Goal: Answer question/provide support

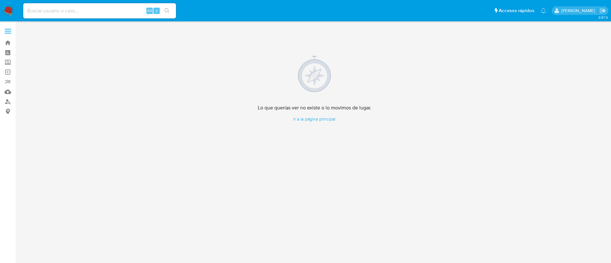
click at [6, 11] on img at bounding box center [8, 10] width 11 height 11
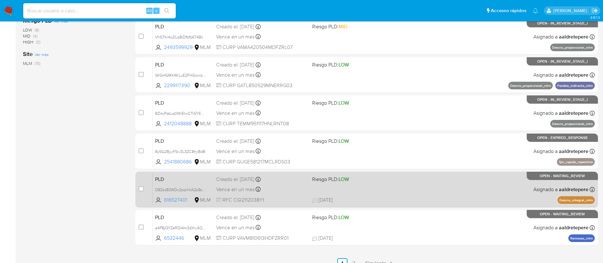
scroll to position [238, 0]
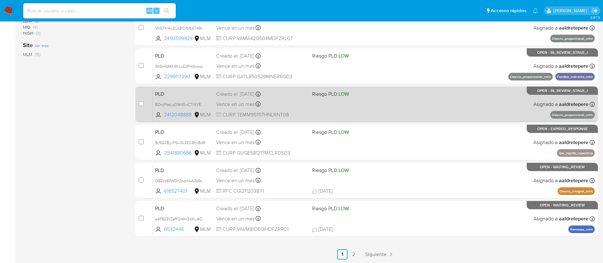
click at [394, 106] on div "PLD BZmjPdsLq0WrEIwCTr5YEom2 2412048888 MLM Riesgo PLD: LOW Creado el: [DATE] C…" at bounding box center [374, 104] width 442 height 32
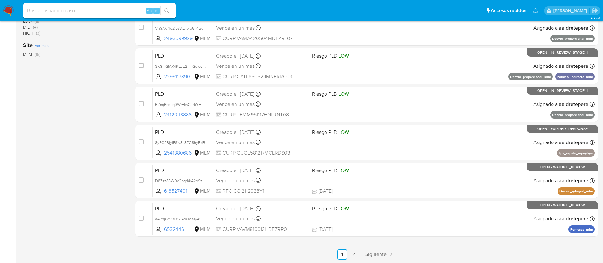
click at [7, 11] on img at bounding box center [8, 10] width 11 height 11
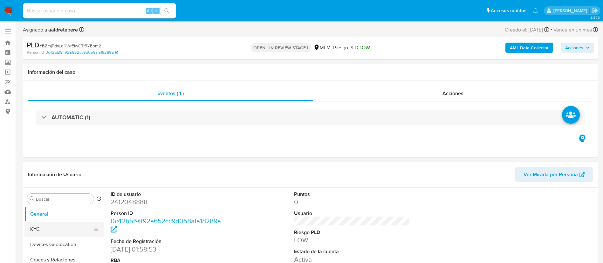
select select "10"
click at [67, 227] on button "KYC" at bounding box center [61, 229] width 74 height 15
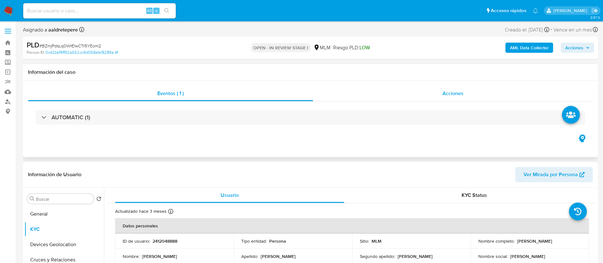
click at [443, 100] on div "Acciones" at bounding box center [453, 93] width 280 height 15
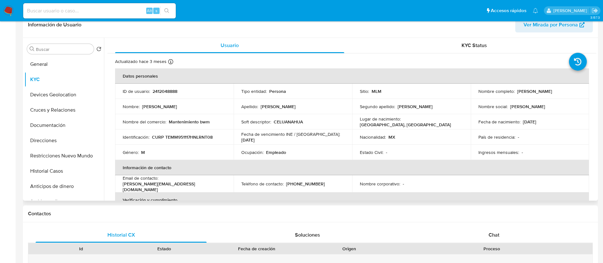
scroll to position [238, 0]
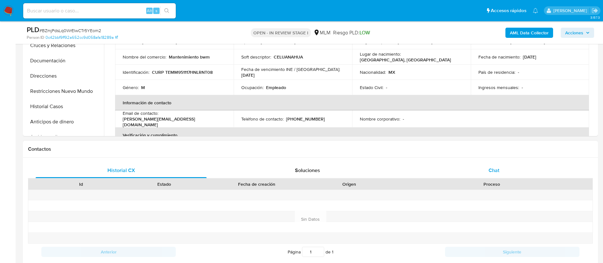
click at [485, 173] on div "Chat" at bounding box center [494, 170] width 171 height 15
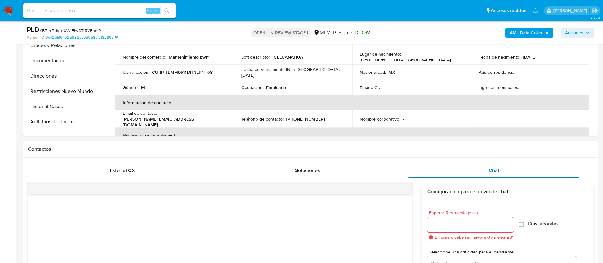
scroll to position [382, 0]
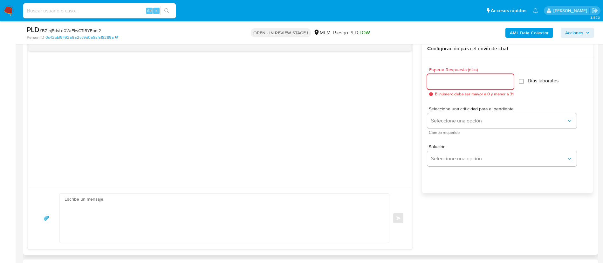
click at [439, 84] on input "Esperar Respuesta (días)" at bounding box center [470, 82] width 86 height 8
type input "5"
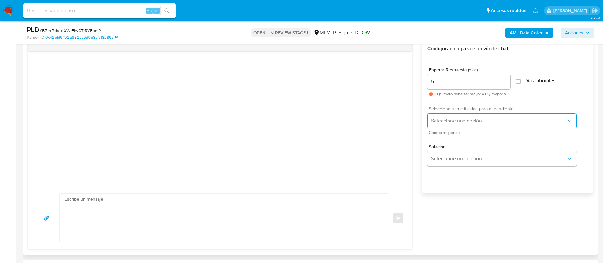
click at [437, 116] on button "Seleccione una opción" at bounding box center [501, 120] width 149 height 15
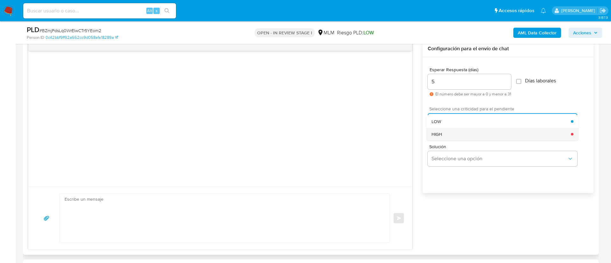
click at [440, 135] on span "HIGH" at bounding box center [436, 134] width 10 height 6
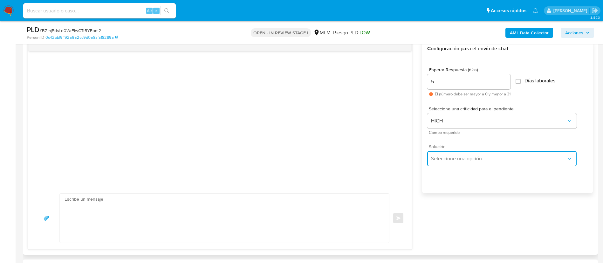
click at [446, 155] on button "Seleccione una opción" at bounding box center [501, 158] width 149 height 15
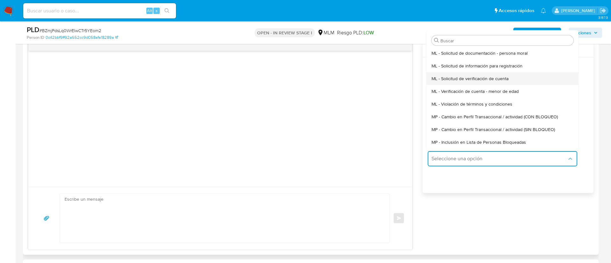
click at [473, 78] on span "ML - Solicitud de verificación de cuenta" at bounding box center [469, 79] width 77 height 6
type textarea "Hola ,Te informamos que, de acuerdo con las políticas de control de Mercado Lib…"
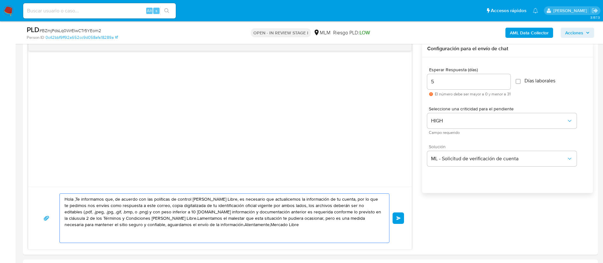
drag, startPoint x: 253, startPoint y: 235, endPoint x: 0, endPoint y: 179, distance: 259.0
paste textarea "ESTIMADO MATT ROGELIO TREVINO MONTELONGO Te comunicamos que se ha identificado …"
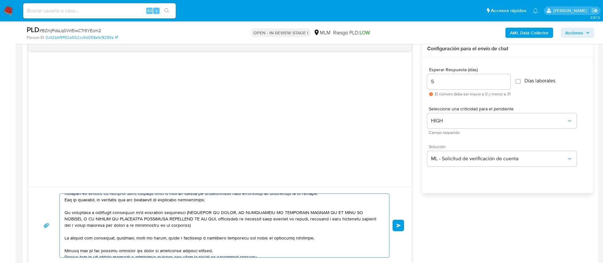
scroll to position [0, 0]
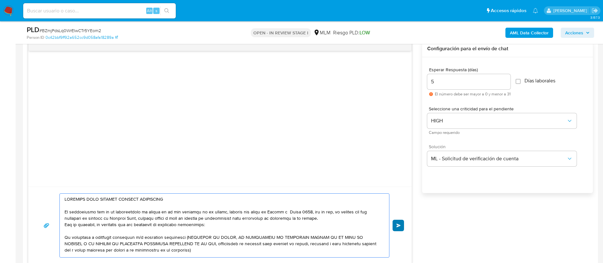
type textarea "ESTIMADO MATT ROGELIO TREVINO MONTELONGO Te comunicamos que se ha identificado …"
click at [394, 224] on button "Enviar" at bounding box center [398, 225] width 11 height 11
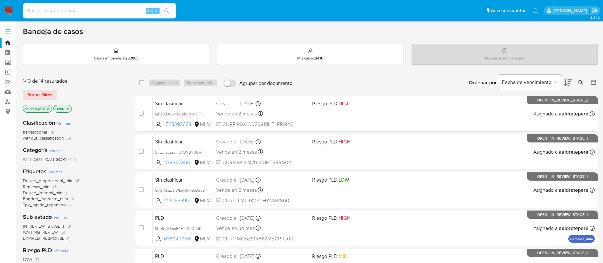
click at [100, 8] on input at bounding box center [99, 11] width 153 height 8
paste input "494559140"
type input "494559140"
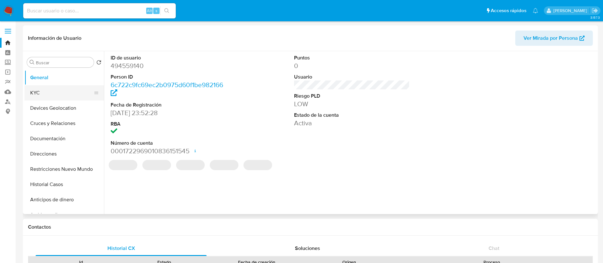
select select "10"
click at [69, 90] on button "KYC" at bounding box center [61, 92] width 74 height 15
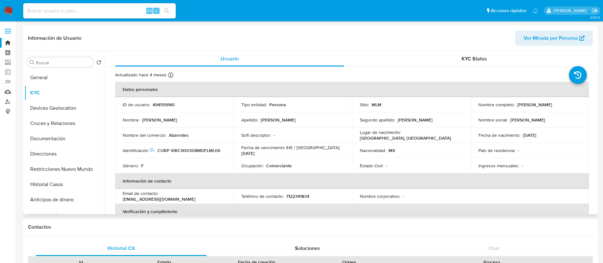
click at [474, 134] on td "Fecha de nacimiento : 08/03/1990" at bounding box center [530, 135] width 119 height 15
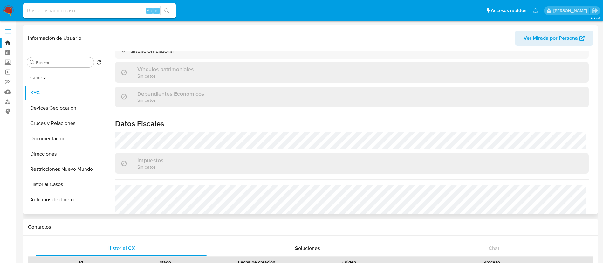
scroll to position [393, 0]
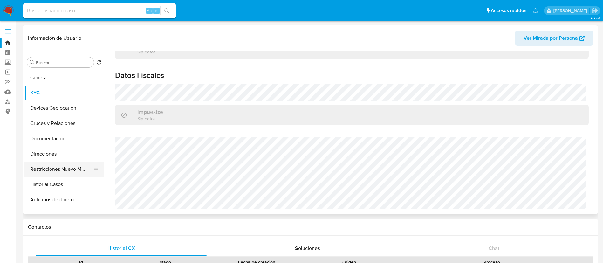
click at [60, 169] on button "Restricciones Nuevo Mundo" at bounding box center [61, 169] width 74 height 15
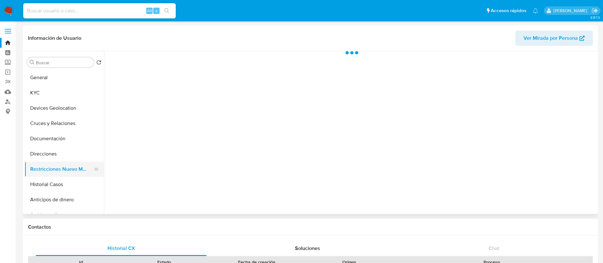
scroll to position [0, 0]
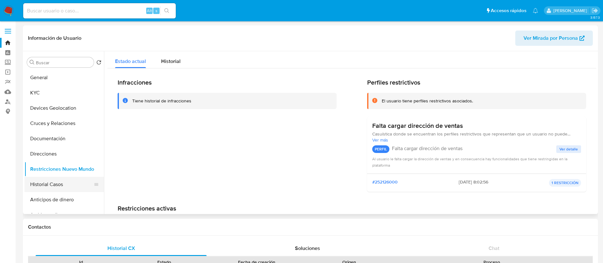
click at [56, 185] on button "Historial Casos" at bounding box center [61, 184] width 74 height 15
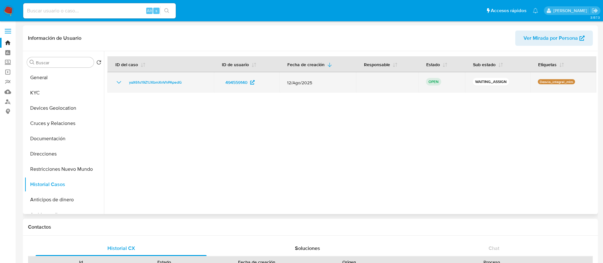
drag, startPoint x: 247, startPoint y: 88, endPoint x: 216, endPoint y: 88, distance: 30.8
click at [216, 88] on td "494559140" at bounding box center [247, 82] width 66 height 20
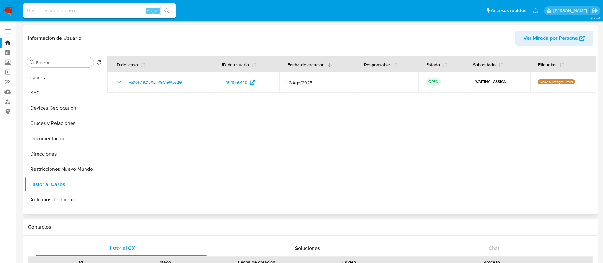
click at [386, 141] on div at bounding box center [350, 132] width 493 height 163
click at [11, 93] on link "Mulan" at bounding box center [38, 92] width 76 height 10
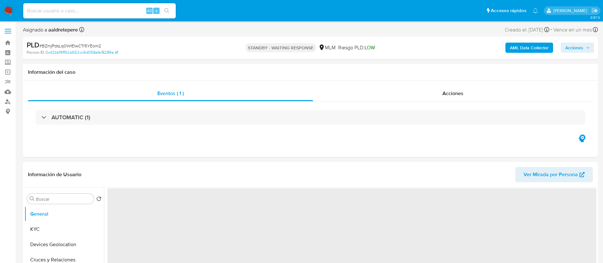
select select "10"
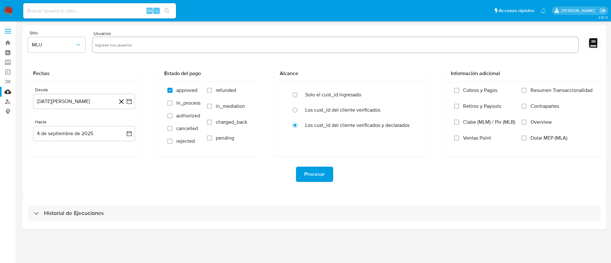
click at [219, 49] on input "text" at bounding box center [335, 45] width 480 height 10
paste input "494559140"
type input "494559140"
click at [36, 43] on span "MLU" at bounding box center [53, 45] width 43 height 6
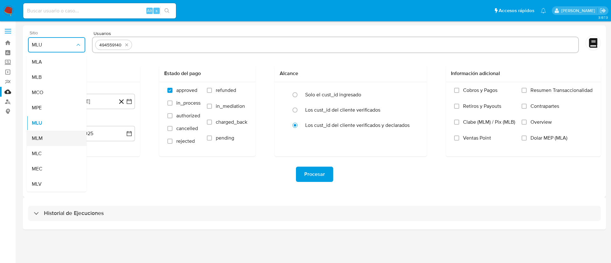
click at [35, 141] on span "MLM" at bounding box center [37, 138] width 11 height 6
click at [65, 107] on button "4 de agosto de 2024" at bounding box center [84, 101] width 102 height 15
click at [76, 122] on span "agosto 2024" at bounding box center [80, 124] width 29 height 6
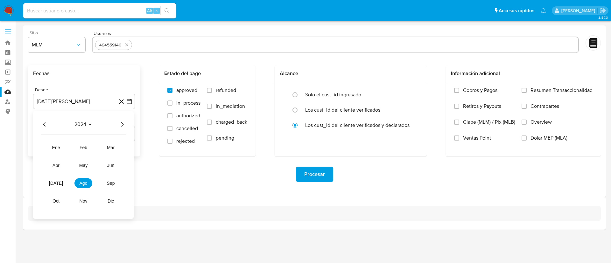
click at [125, 123] on icon "Año siguiente" at bounding box center [122, 125] width 8 height 8
click at [87, 146] on button "feb" at bounding box center [83, 147] width 18 height 10
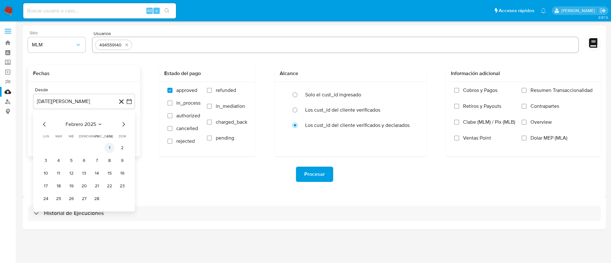
click at [107, 147] on button "1" at bounding box center [109, 148] width 10 height 10
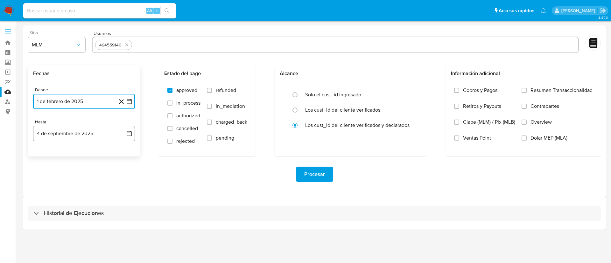
click at [101, 132] on button "4 de septiembre de 2025" at bounding box center [84, 133] width 102 height 15
click at [42, 158] on icon "Mes anterior" at bounding box center [45, 157] width 8 height 8
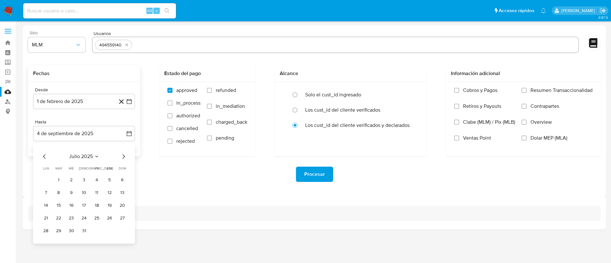
click at [92, 238] on div "julio 2025 julio 2025 lun lunes mar martes mié miércoles jue jueves vie viernes…" at bounding box center [84, 193] width 102 height 100
click at [87, 233] on button "31" at bounding box center [84, 231] width 10 height 10
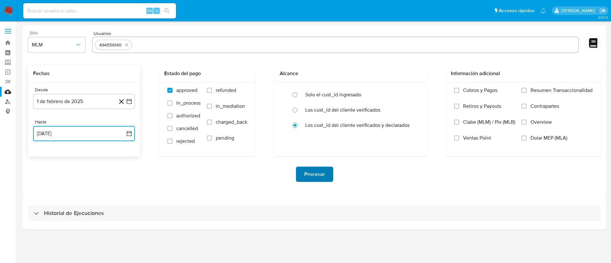
click at [312, 175] on span "Procesar" at bounding box center [314, 174] width 21 height 14
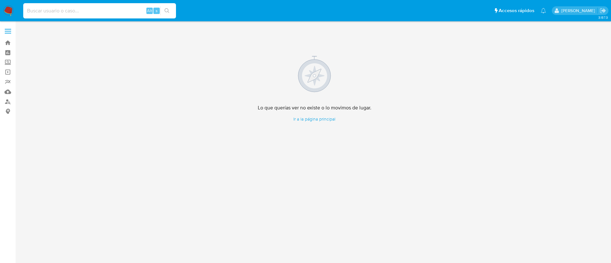
click at [128, 7] on input at bounding box center [99, 11] width 153 height 8
paste input "2493599929"
type input "2493599929"
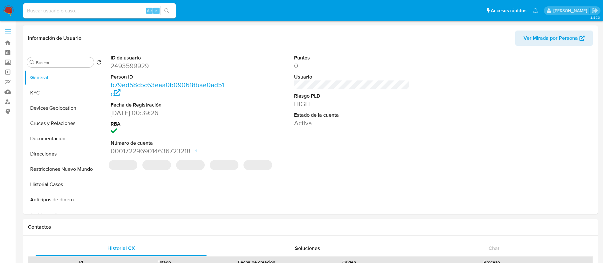
select select "10"
